Goal: Entertainment & Leisure: Browse casually

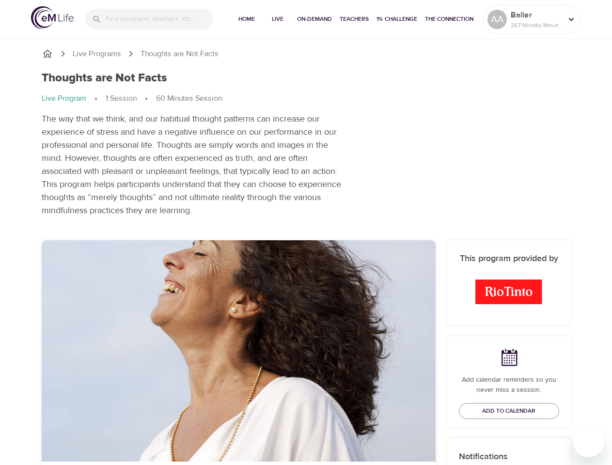
click at [149, 19] on input "search" at bounding box center [160, 19] width 108 height 21
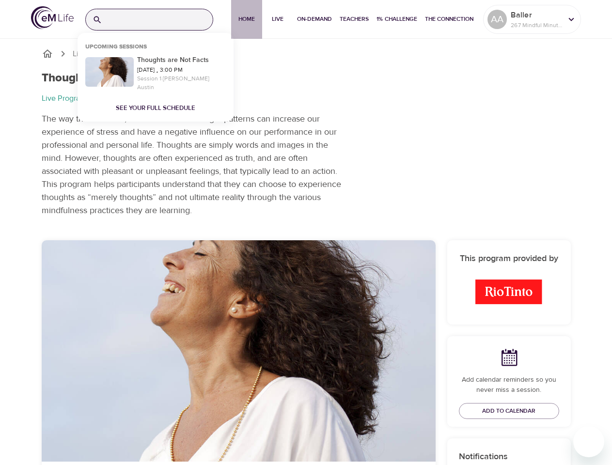
click at [245, 19] on span "Home" at bounding box center [246, 19] width 23 height 10
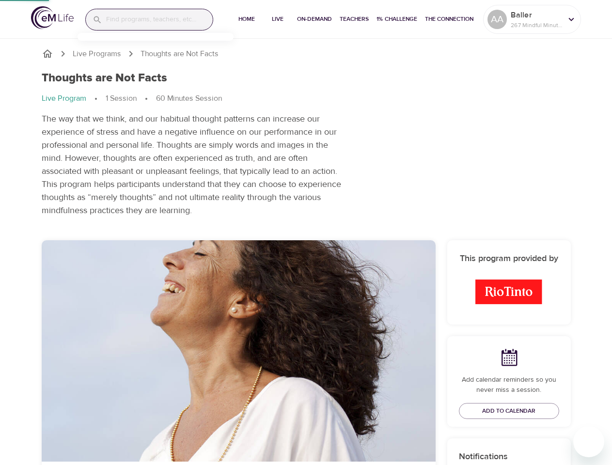
click at [276, 19] on span "Live" at bounding box center [277, 19] width 23 height 10
click at [313, 19] on span "On-Demand" at bounding box center [314, 19] width 35 height 10
click at [353, 19] on span "Teachers" at bounding box center [354, 19] width 29 height 10
click at [396, 19] on span "1% Challenge" at bounding box center [397, 19] width 41 height 10
click at [449, 19] on span "The Connection" at bounding box center [449, 19] width 48 height 10
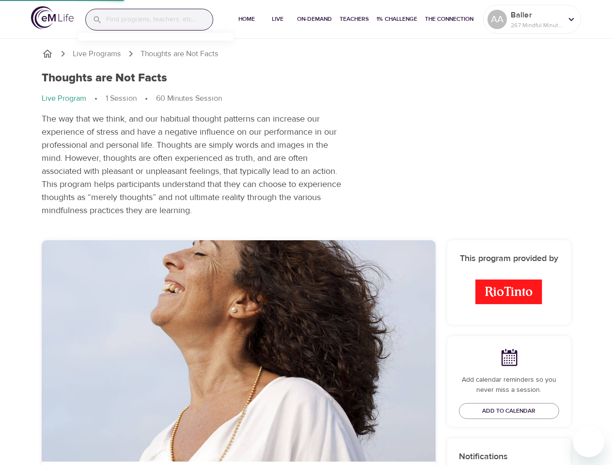
click at [532, 19] on p "Baller" at bounding box center [536, 15] width 51 height 12
